Goal: Task Accomplishment & Management: Manage account settings

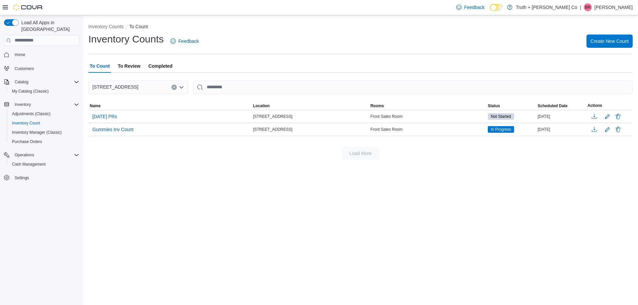
click at [609, 3] on div "Feedback Dark Mode Truth + [PERSON_NAME] Co | [PERSON_NAME]" at bounding box center [543, 7] width 179 height 13
click at [619, 6] on p "[PERSON_NAME]" at bounding box center [614, 7] width 38 height 8
click at [586, 67] on button "Sign Out" at bounding box center [599, 64] width 61 height 11
